Goal: Entertainment & Leisure: Consume media (video, audio)

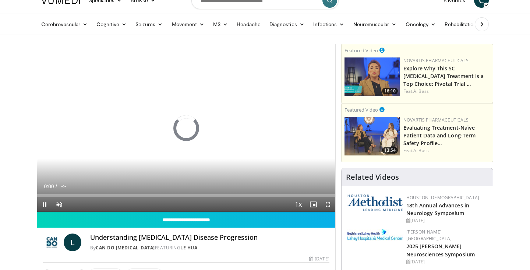
scroll to position [31, 0]
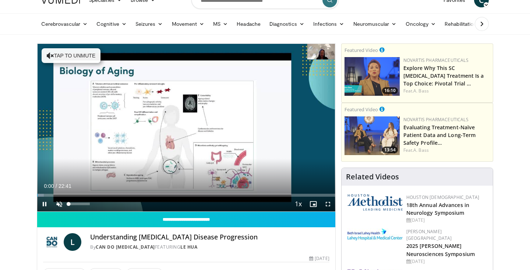
click at [57, 204] on span "Video Player" at bounding box center [59, 203] width 15 height 15
click at [327, 202] on span "Video Player" at bounding box center [327, 203] width 15 height 15
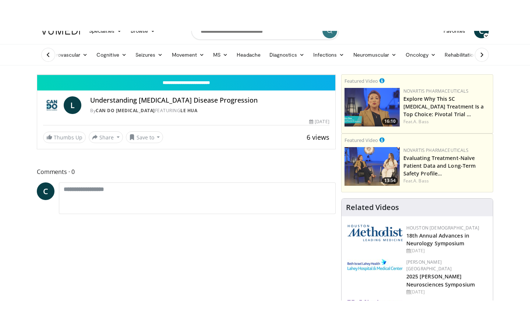
scroll to position [0, 0]
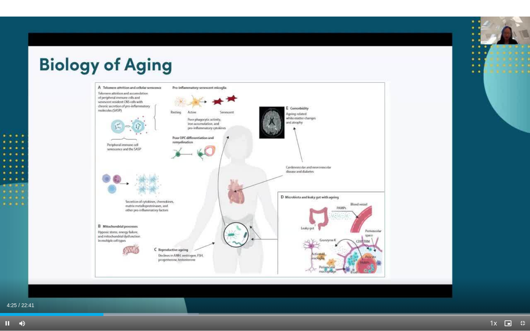
click at [6, 269] on span "Video Player" at bounding box center [7, 323] width 15 height 15
click at [8, 269] on span "Video Player" at bounding box center [7, 323] width 15 height 15
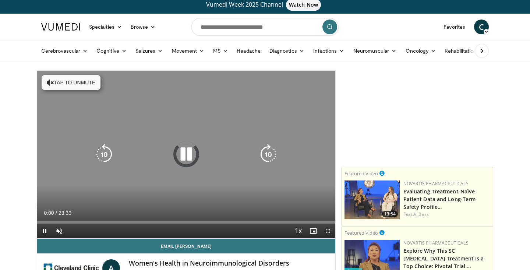
scroll to position [6, 0]
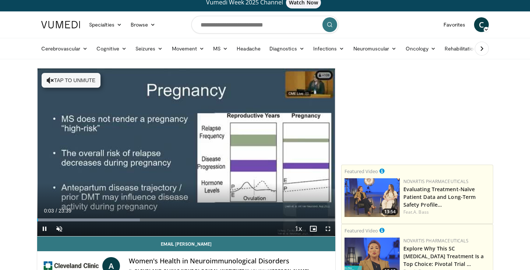
click at [59, 228] on video-js "**********" at bounding box center [186, 152] width 298 height 168
click at [328, 228] on span "Video Player" at bounding box center [327, 228] width 15 height 15
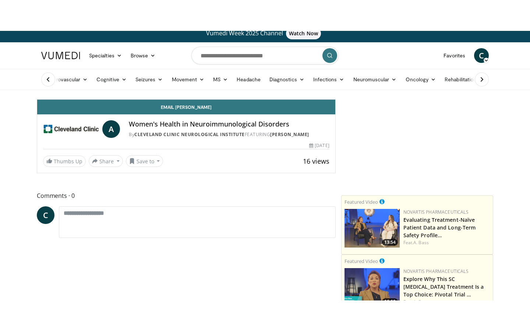
scroll to position [0, 0]
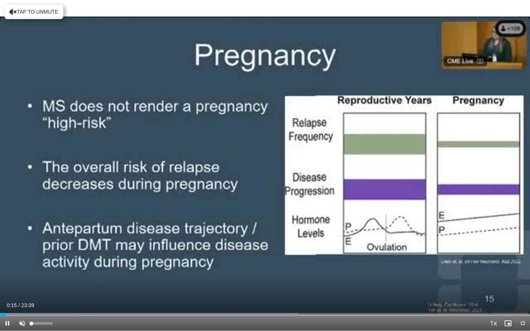
click at [20, 269] on span "Video Player" at bounding box center [22, 323] width 15 height 15
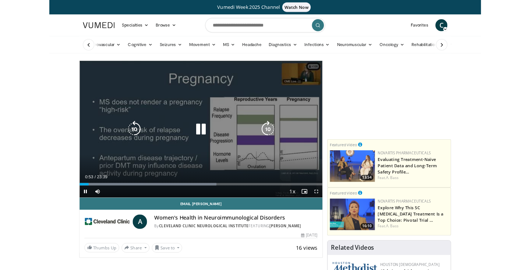
scroll to position [6, 0]
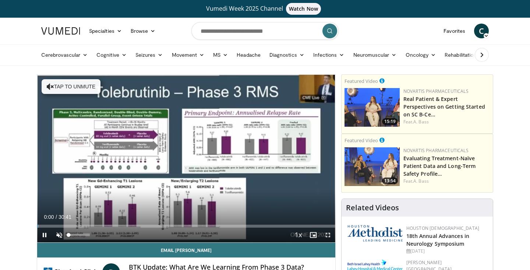
click at [60, 231] on span "Video Player" at bounding box center [59, 234] width 15 height 15
click at [328, 236] on span "Video Player" at bounding box center [327, 234] width 15 height 15
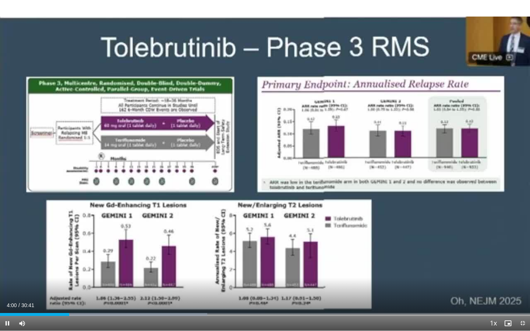
click at [9, 269] on span "Video Player" at bounding box center [7, 323] width 15 height 15
click at [4, 269] on span "Video Player" at bounding box center [7, 323] width 15 height 15
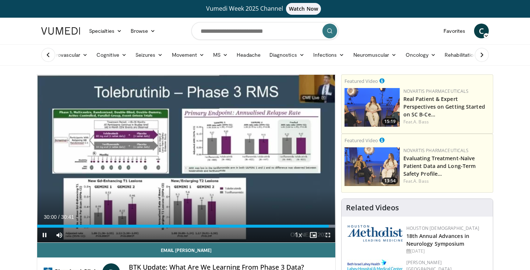
click at [327, 234] on span "Video Player" at bounding box center [327, 234] width 15 height 15
